Goal: Task Accomplishment & Management: Use online tool/utility

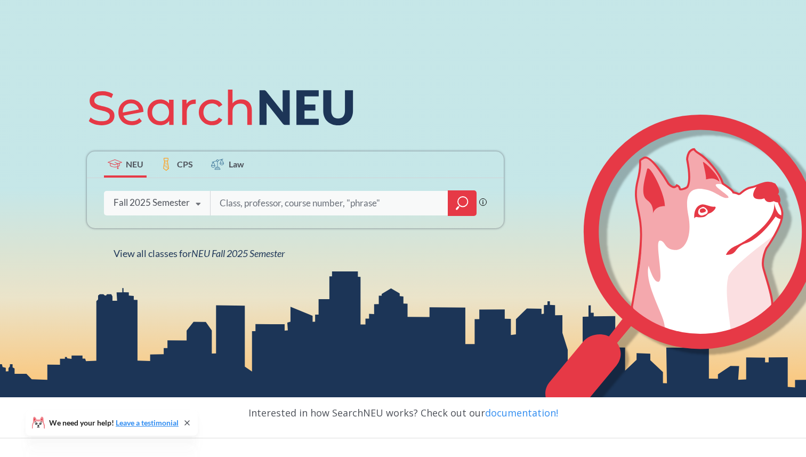
scroll to position [85, 0]
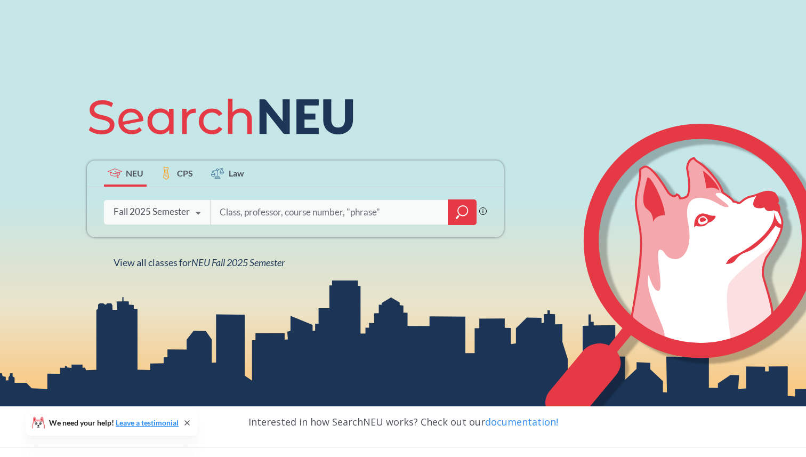
click at [273, 214] on input "search" at bounding box center [329, 212] width 222 height 22
type input "cs 3001"
click at [461, 207] on icon "magnifying glass" at bounding box center [461, 212] width 13 height 15
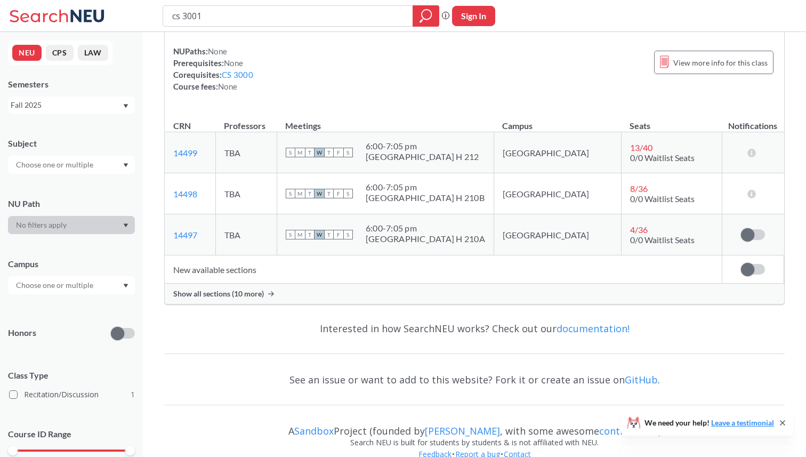
scroll to position [75, 0]
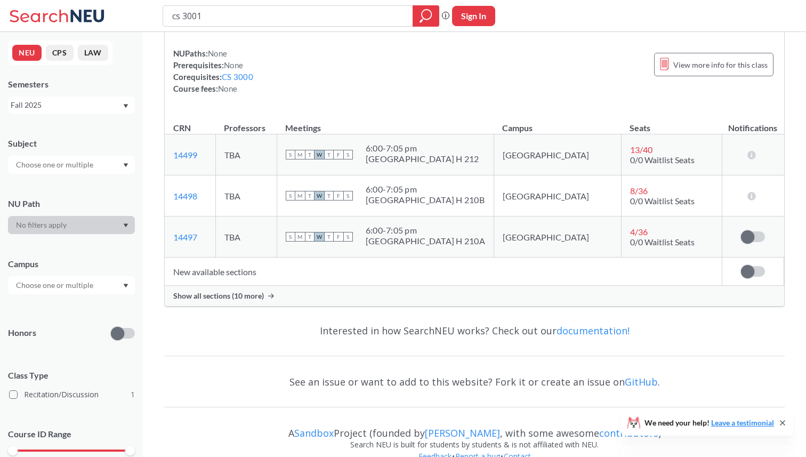
click at [235, 297] on span "Show all sections (10 more)" at bounding box center [218, 296] width 91 height 10
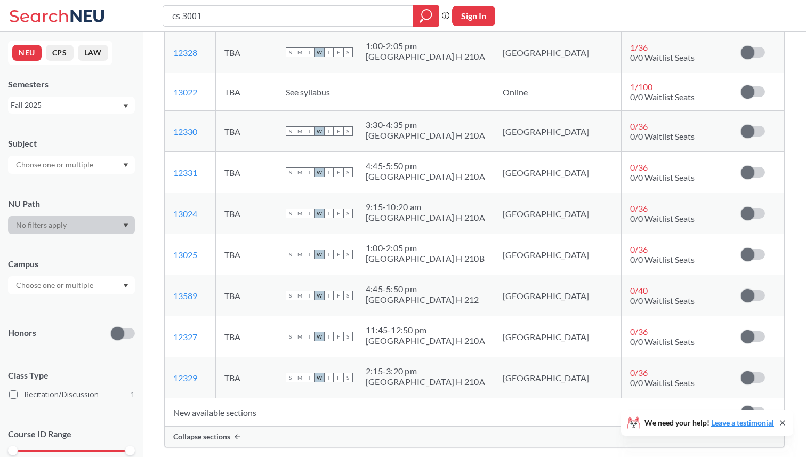
scroll to position [340, 0]
click at [762, 130] on label at bounding box center [753, 132] width 24 height 11
click at [741, 127] on input "checkbox" at bounding box center [741, 127] width 0 height 0
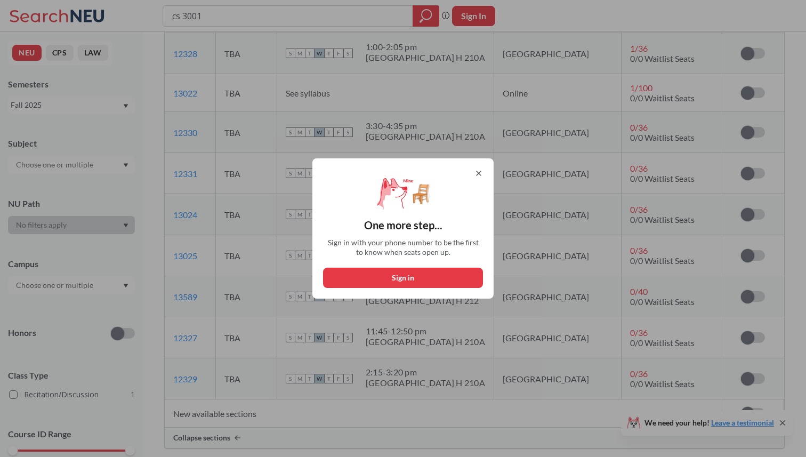
click at [400, 275] on button "Sign in" at bounding box center [403, 277] width 160 height 20
select select "US"
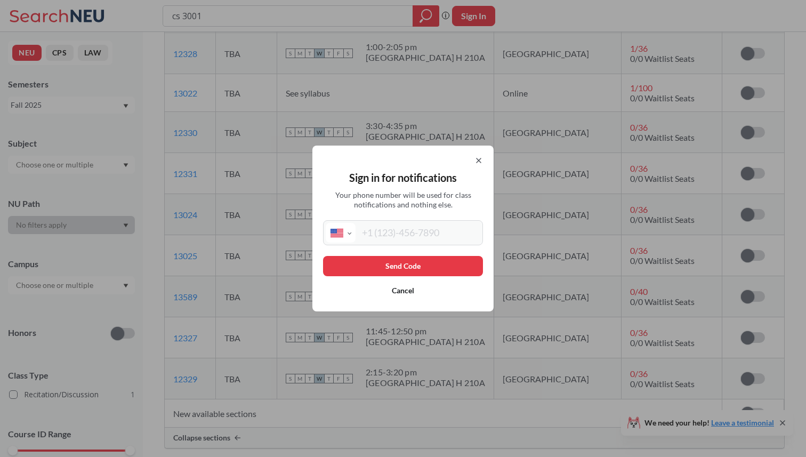
click at [398, 241] on input "tel" at bounding box center [417, 233] width 125 height 20
type input "(646) 575-6783"
click at [398, 270] on button "Send Code" at bounding box center [403, 266] width 160 height 20
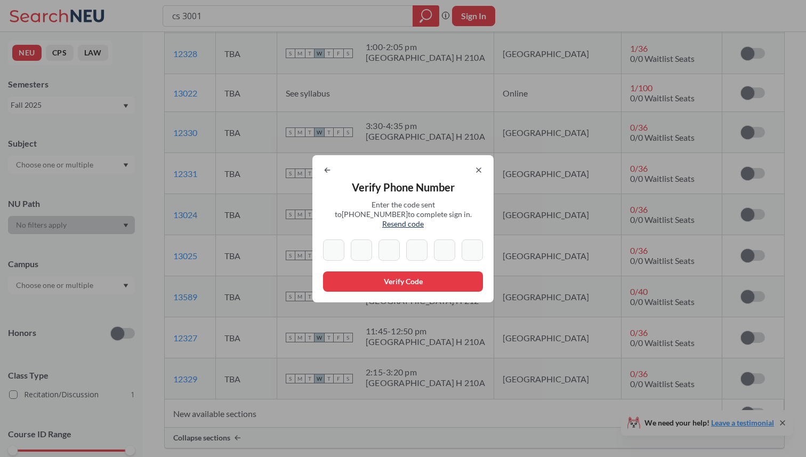
type input "6"
type input "9"
type input "4"
type input "3"
type input "1"
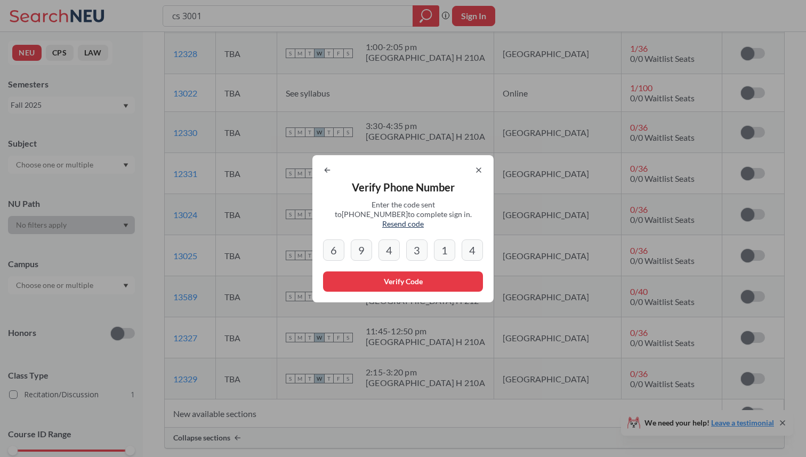
type input "4"
click at [388, 279] on button "Verify Code" at bounding box center [403, 281] width 160 height 20
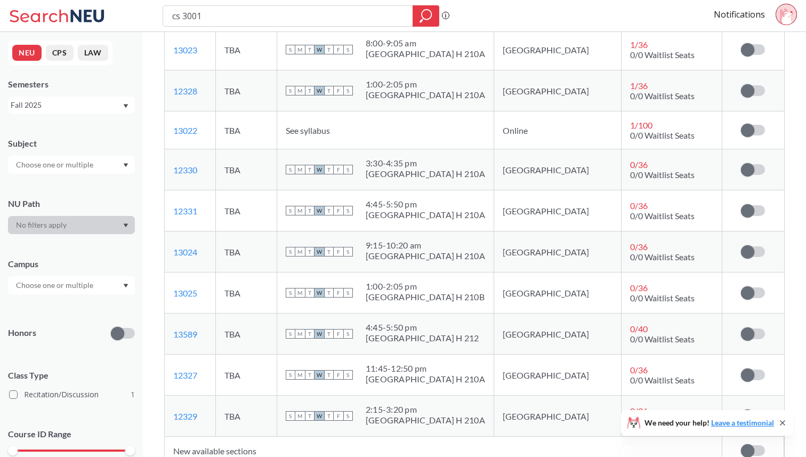
scroll to position [307, 0]
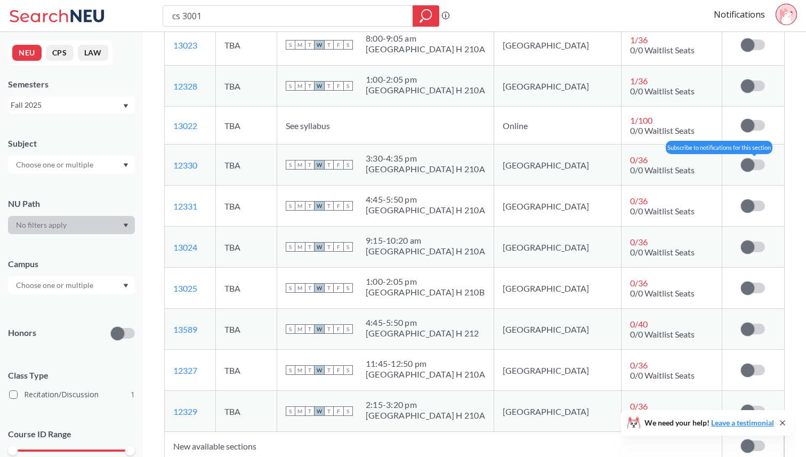
click at [752, 162] on span at bounding box center [747, 164] width 13 height 13
click at [741, 159] on input "checkbox" at bounding box center [741, 159] width 0 height 0
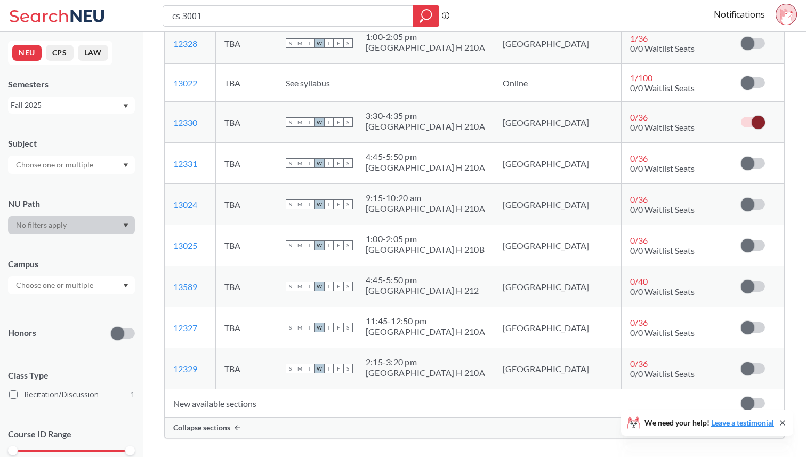
scroll to position [364, 0]
